Goal: Information Seeking & Learning: Learn about a topic

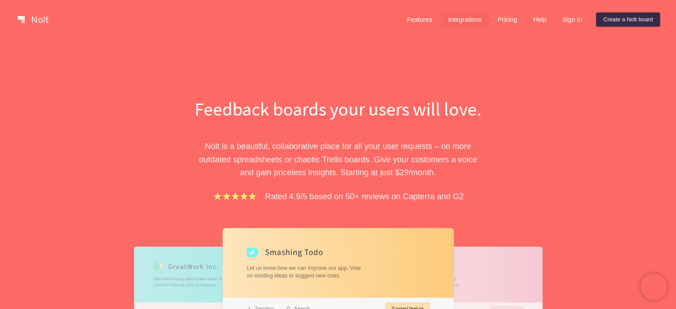
click at [482, 23] on link "Integrations" at bounding box center [465, 19] width 48 height 14
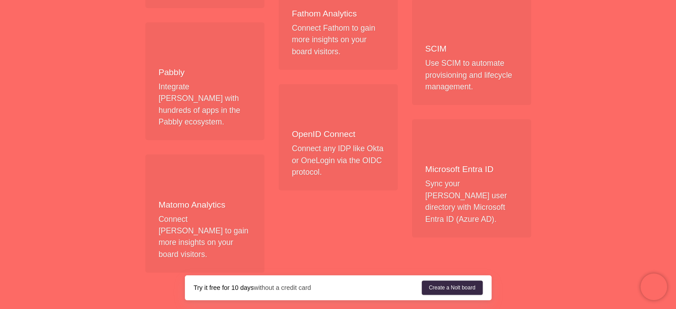
scroll to position [978, 0]
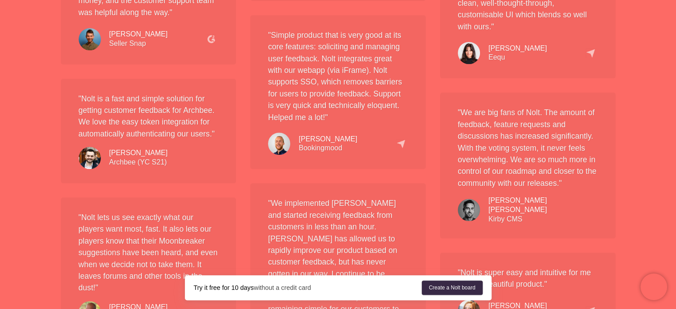
scroll to position [1245, 0]
